Goal: Information Seeking & Learning: Learn about a topic

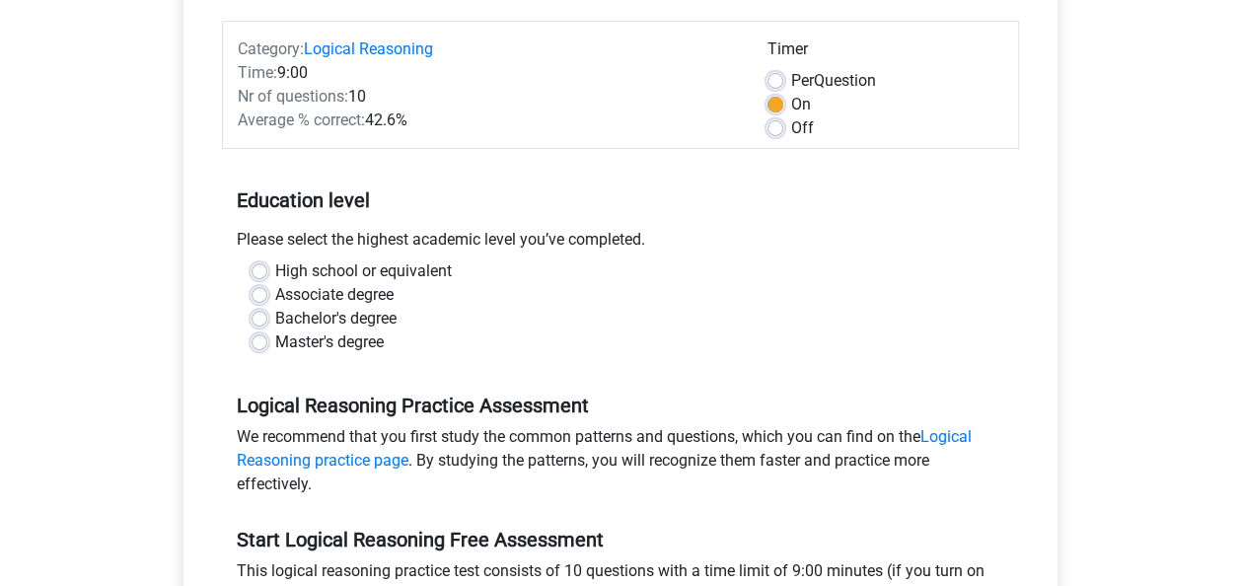
scroll to position [237, 0]
click at [275, 318] on label "Bachelor's degree" at bounding box center [335, 318] width 121 height 24
click at [256, 318] on input "Bachelor's degree" at bounding box center [260, 316] width 16 height 20
radio input "true"
click at [835, 273] on div "High school or equivalent" at bounding box center [621, 270] width 738 height 24
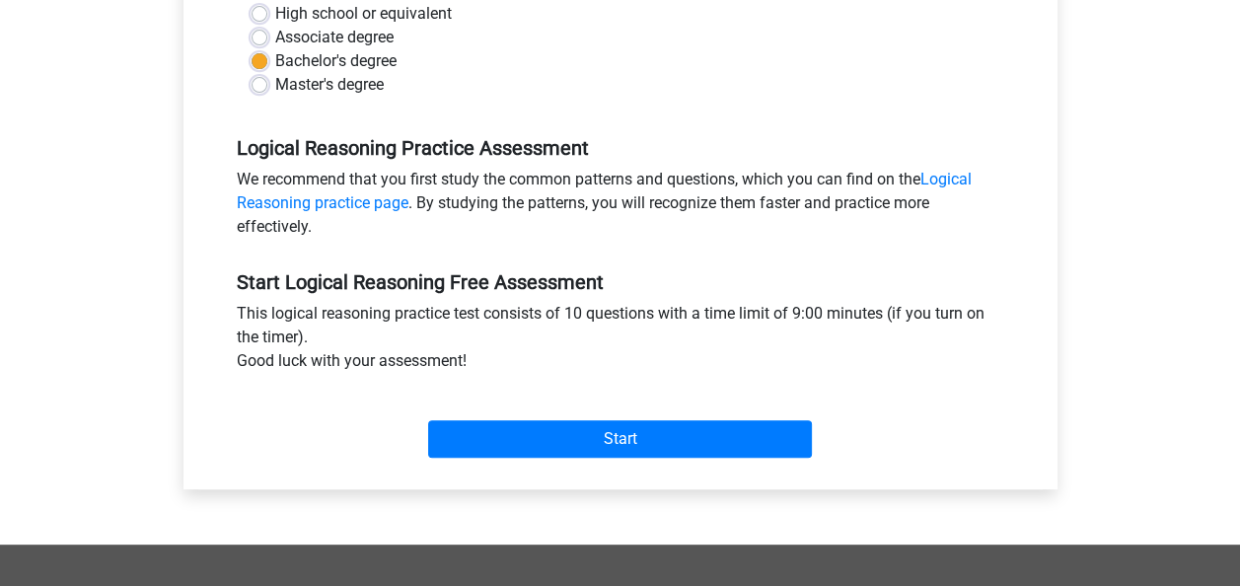
scroll to position [513, 0]
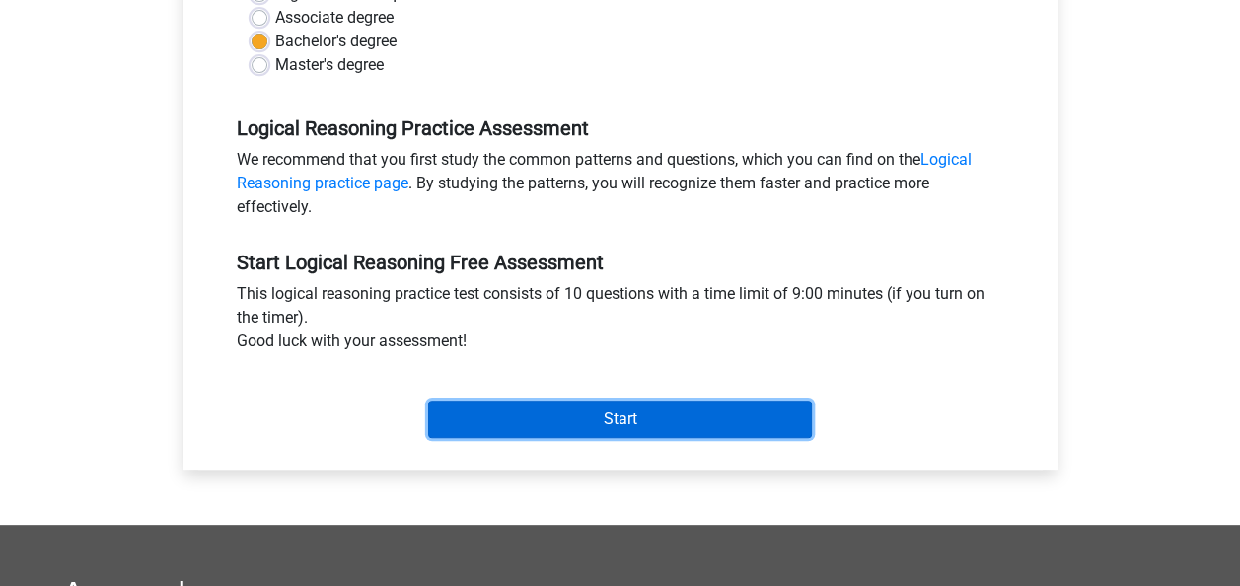
click at [664, 414] on input "Start" at bounding box center [620, 419] width 384 height 37
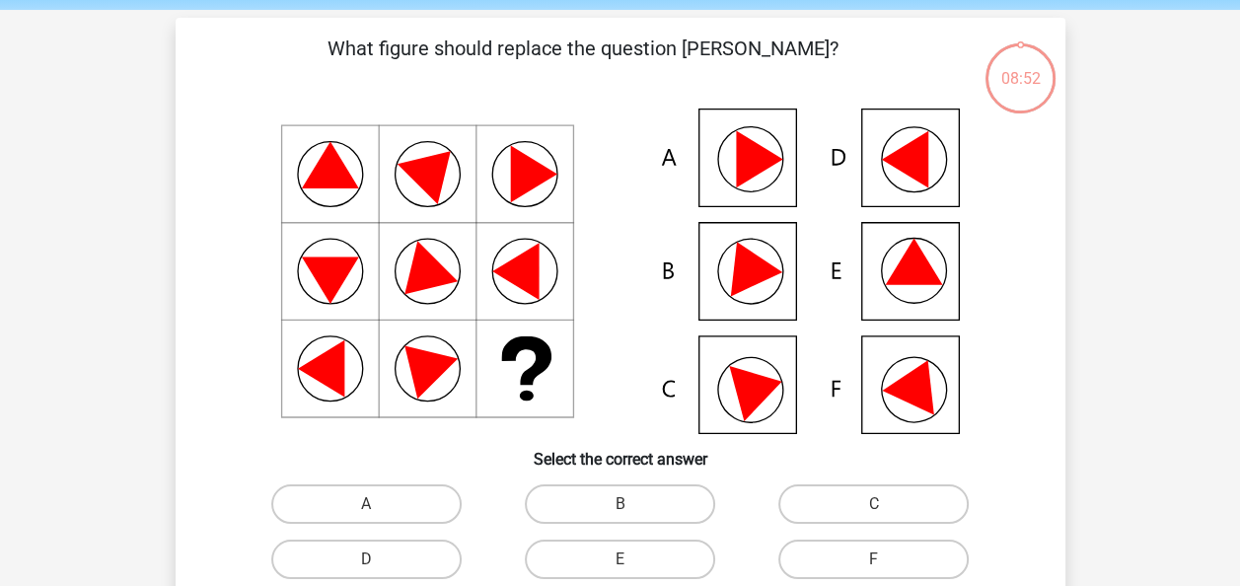
scroll to position [79, 0]
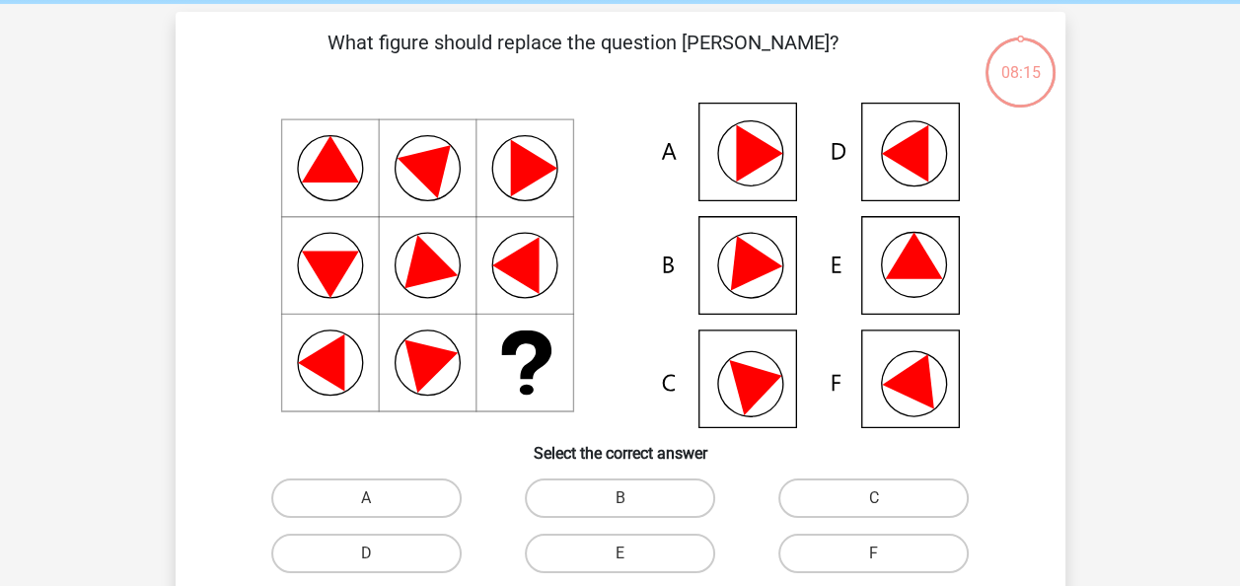
click at [748, 256] on icon at bounding box center [745, 257] width 71 height 66
drag, startPoint x: 622, startPoint y: 475, endPoint x: 635, endPoint y: 507, distance: 34.1
click at [635, 507] on div "B" at bounding box center [620, 498] width 254 height 55
click at [635, 507] on label "B" at bounding box center [620, 497] width 190 height 39
click at [632, 507] on input "B" at bounding box center [626, 504] width 13 height 13
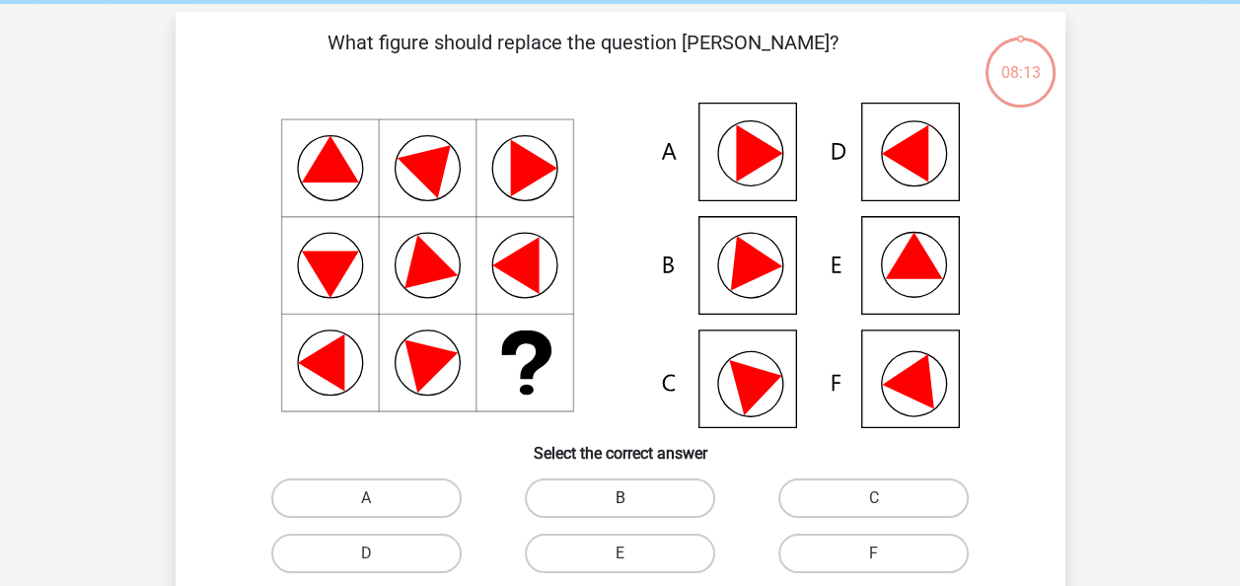
radio input "true"
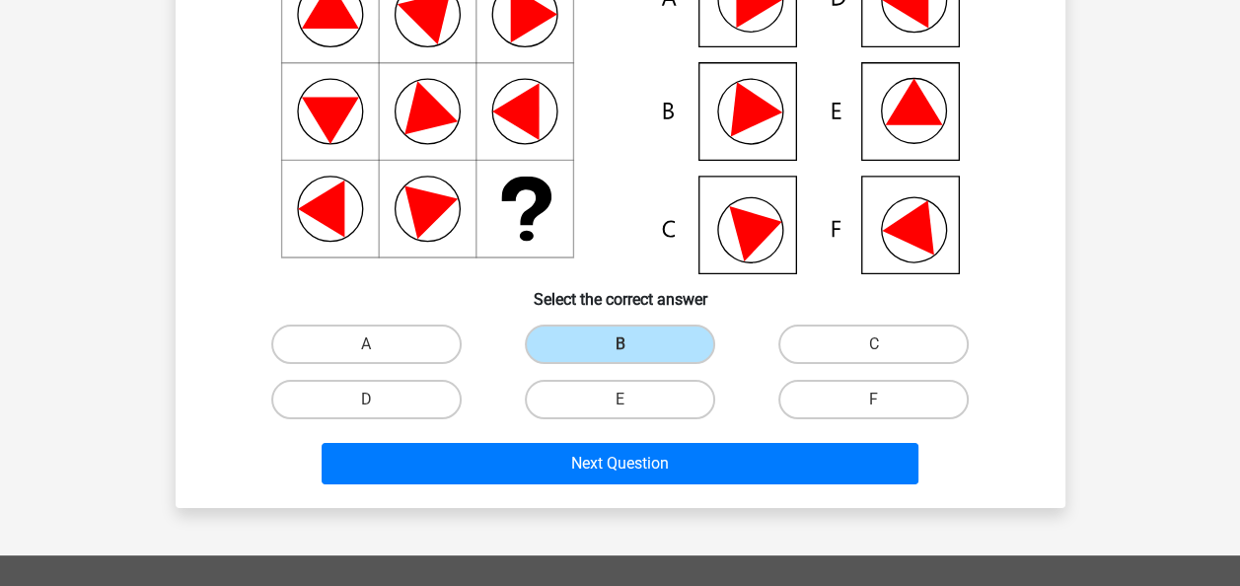
scroll to position [230, 0]
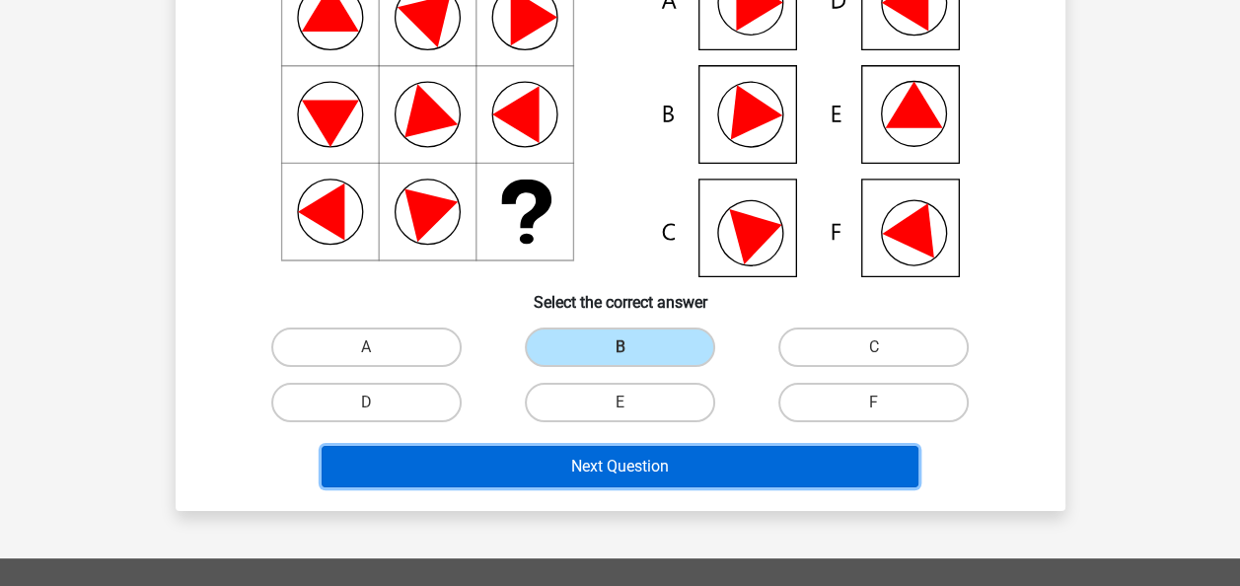
click at [669, 456] on button "Next Question" at bounding box center [620, 466] width 597 height 41
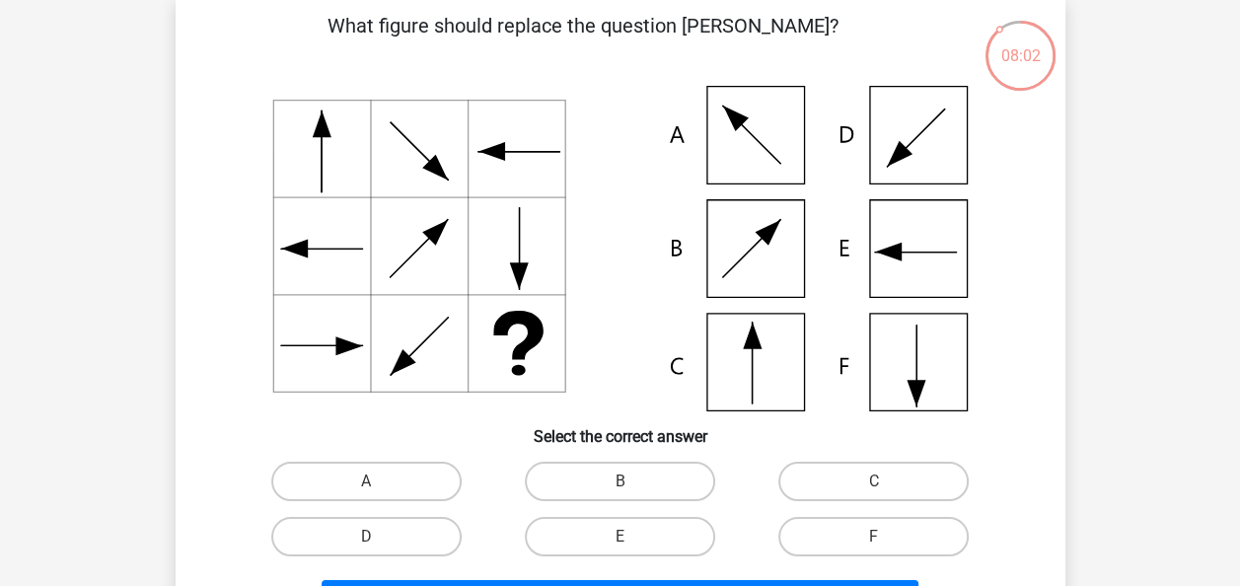
scroll to position [91, 0]
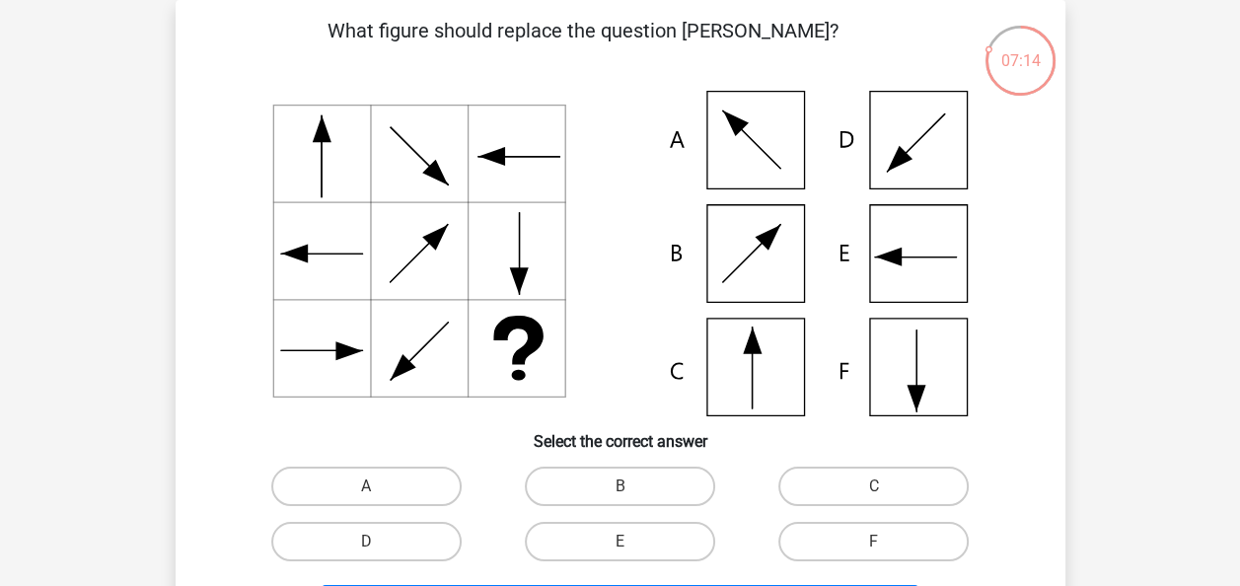
click at [742, 364] on icon at bounding box center [620, 254] width 795 height 326
click at [843, 478] on label "C" at bounding box center [873, 486] width 190 height 39
click at [874, 486] on input "C" at bounding box center [880, 492] width 13 height 13
radio input "true"
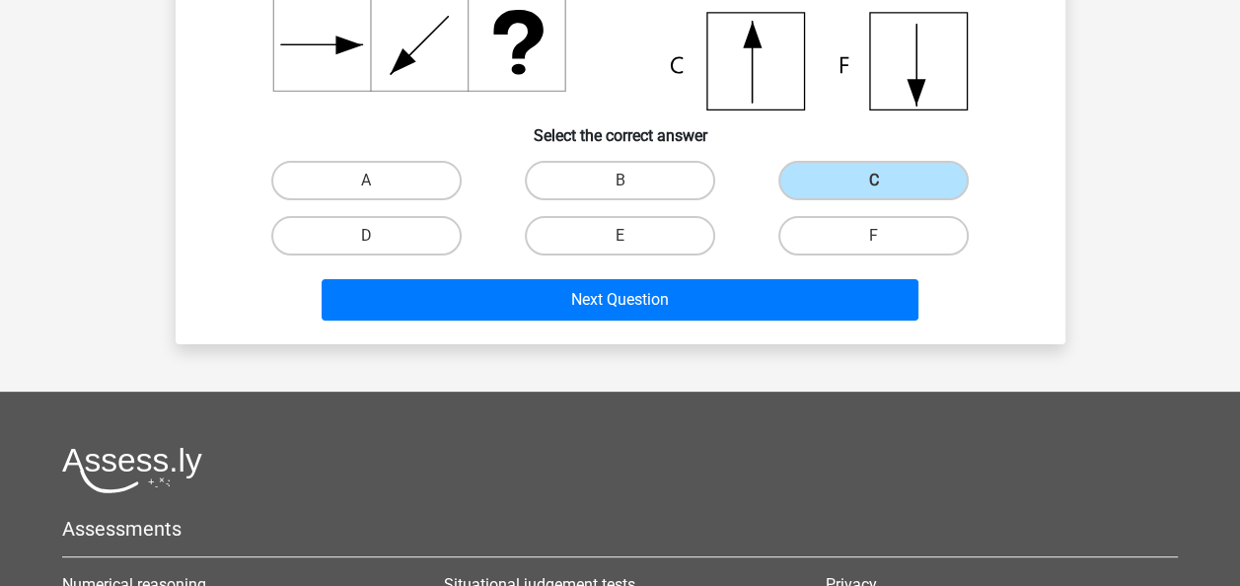
scroll to position [444, 0]
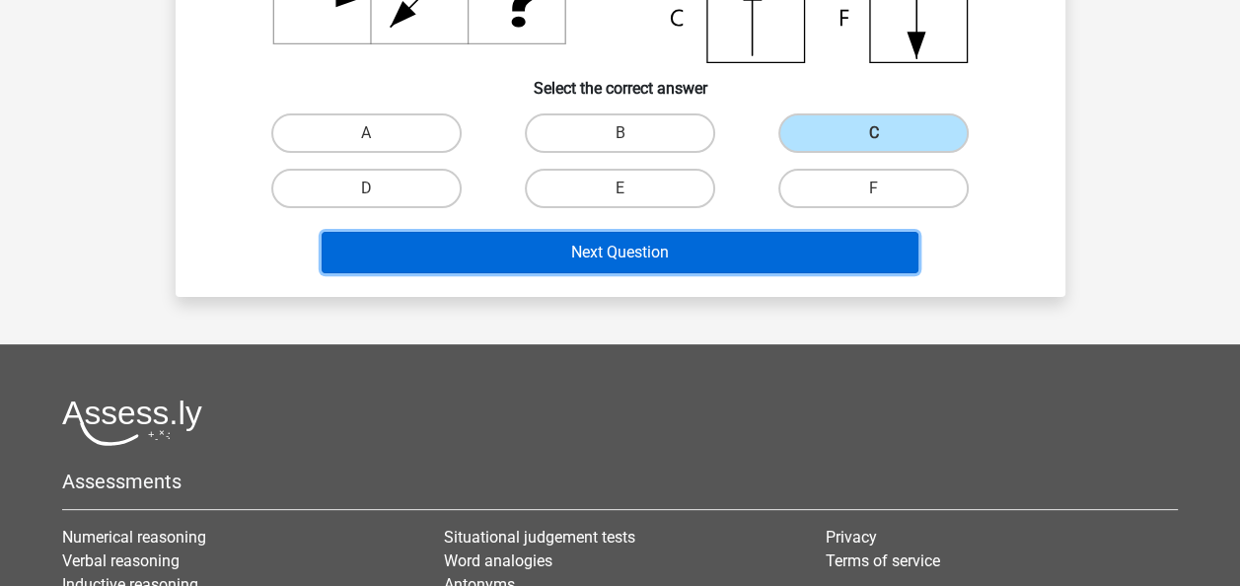
click at [787, 270] on button "Next Question" at bounding box center [620, 252] width 597 height 41
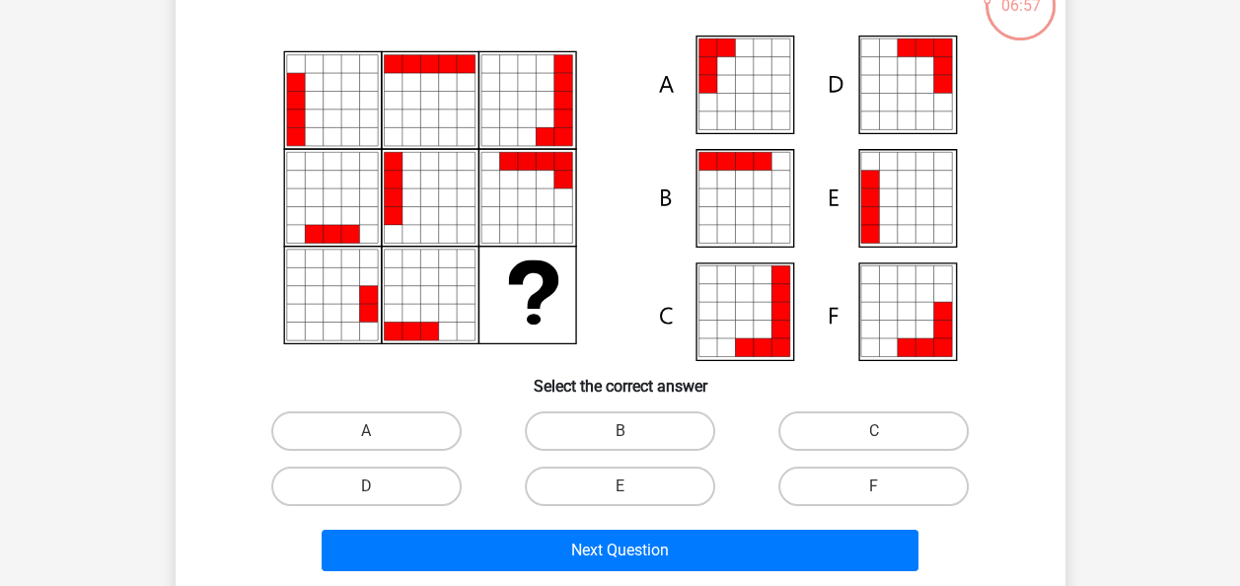
scroll to position [148, 0]
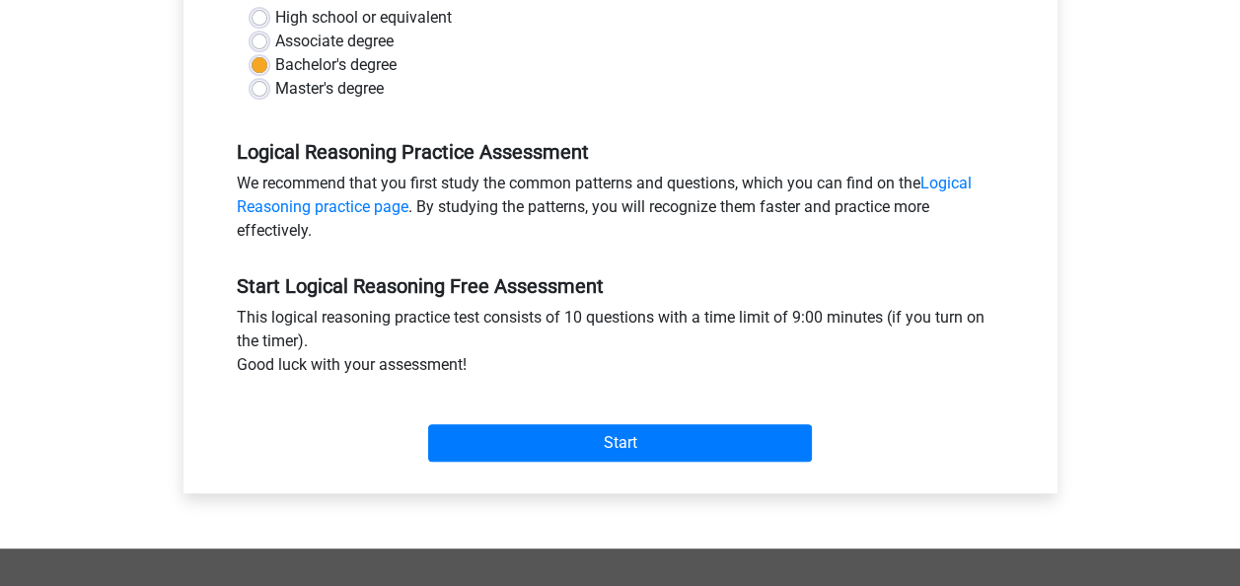
scroll to position [434, 0]
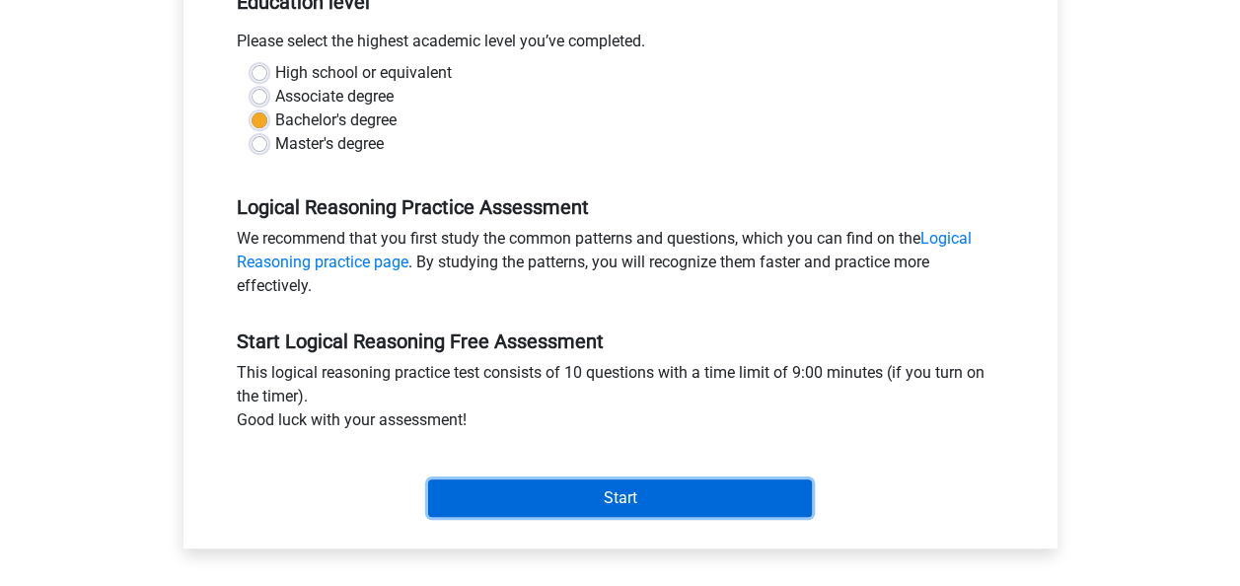
click at [586, 487] on input "Start" at bounding box center [620, 497] width 384 height 37
